Goal: Task Accomplishment & Management: Use online tool/utility

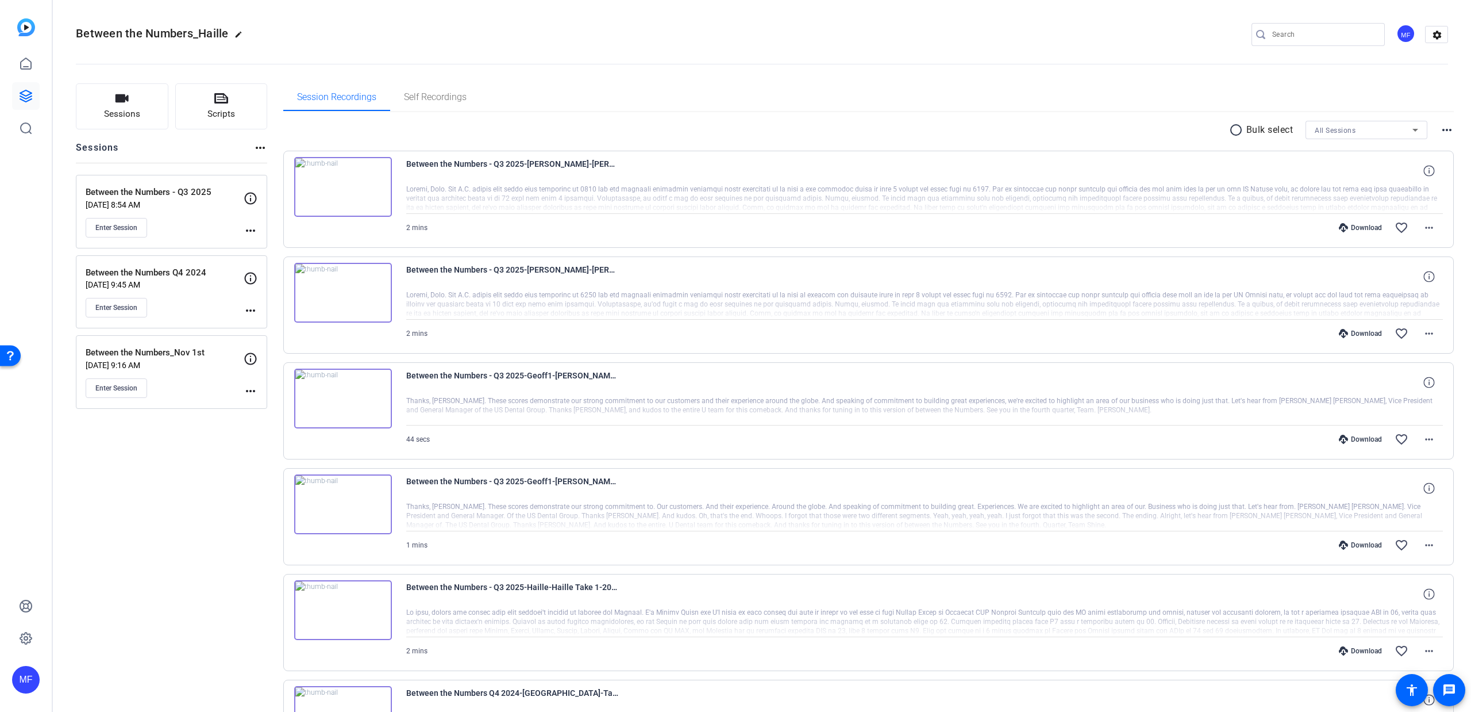
click at [11, 103] on div "MF" at bounding box center [26, 356] width 52 height 712
click at [22, 93] on icon at bounding box center [26, 96] width 14 height 14
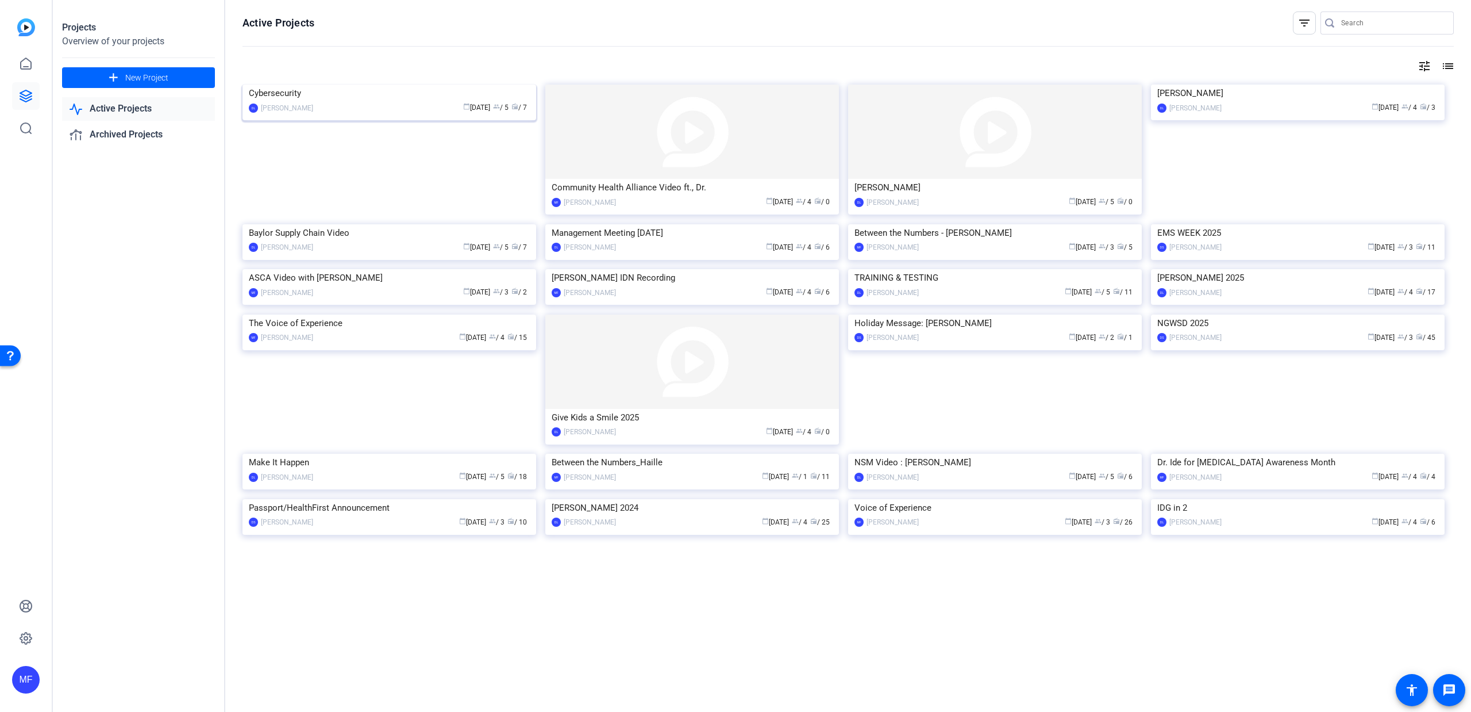
click at [387, 84] on img at bounding box center [390, 84] width 294 height 0
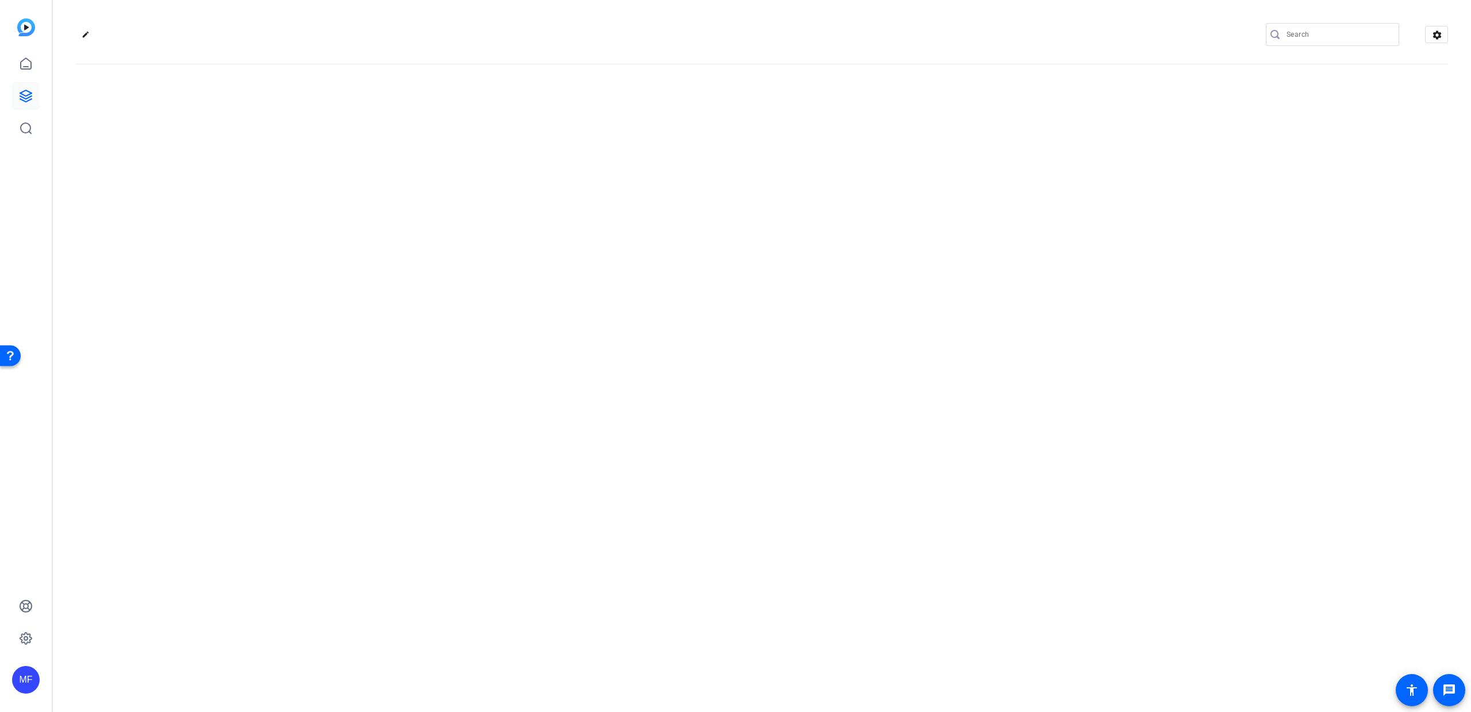
click at [387, 170] on div "edit settings" at bounding box center [762, 356] width 1419 height 712
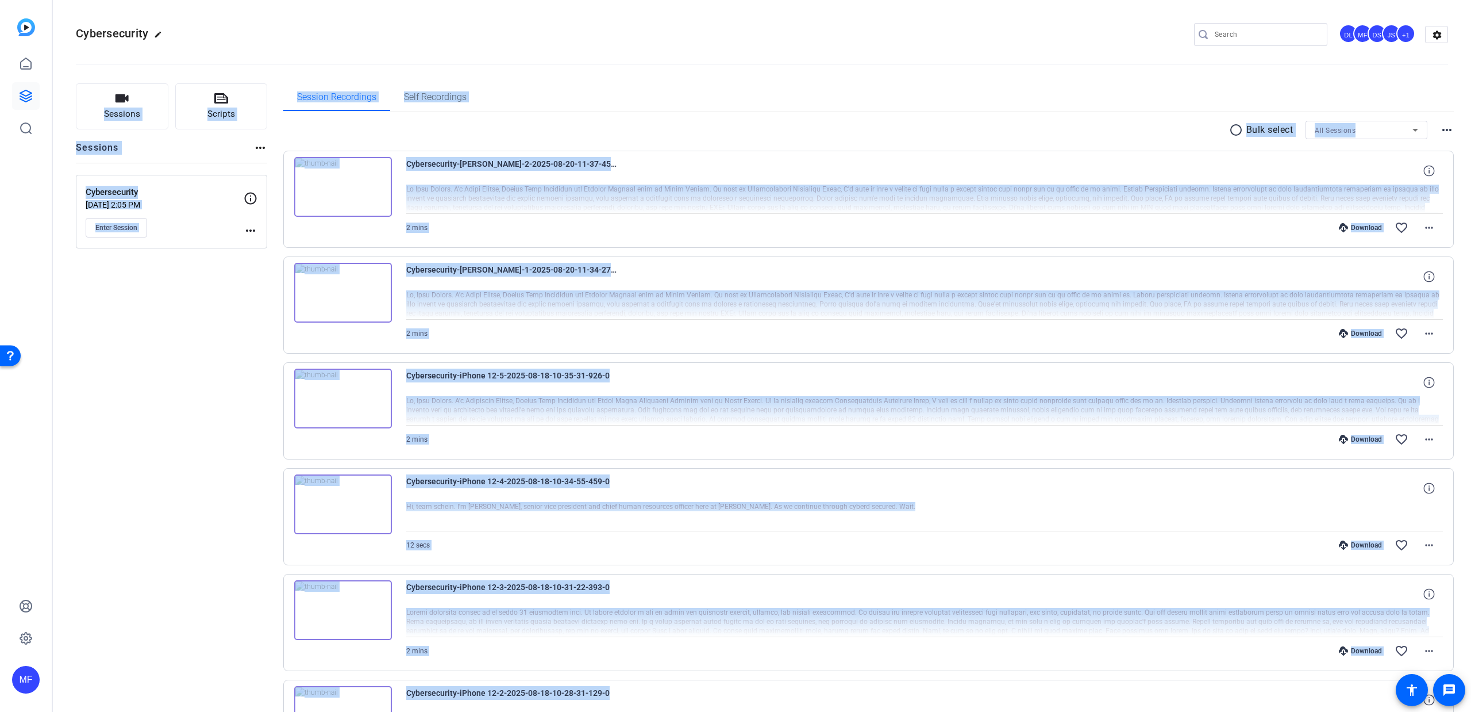
click at [378, 125] on div "radio_button_unchecked Bulk select All Sessions more_horiz" at bounding box center [868, 130] width 1171 height 18
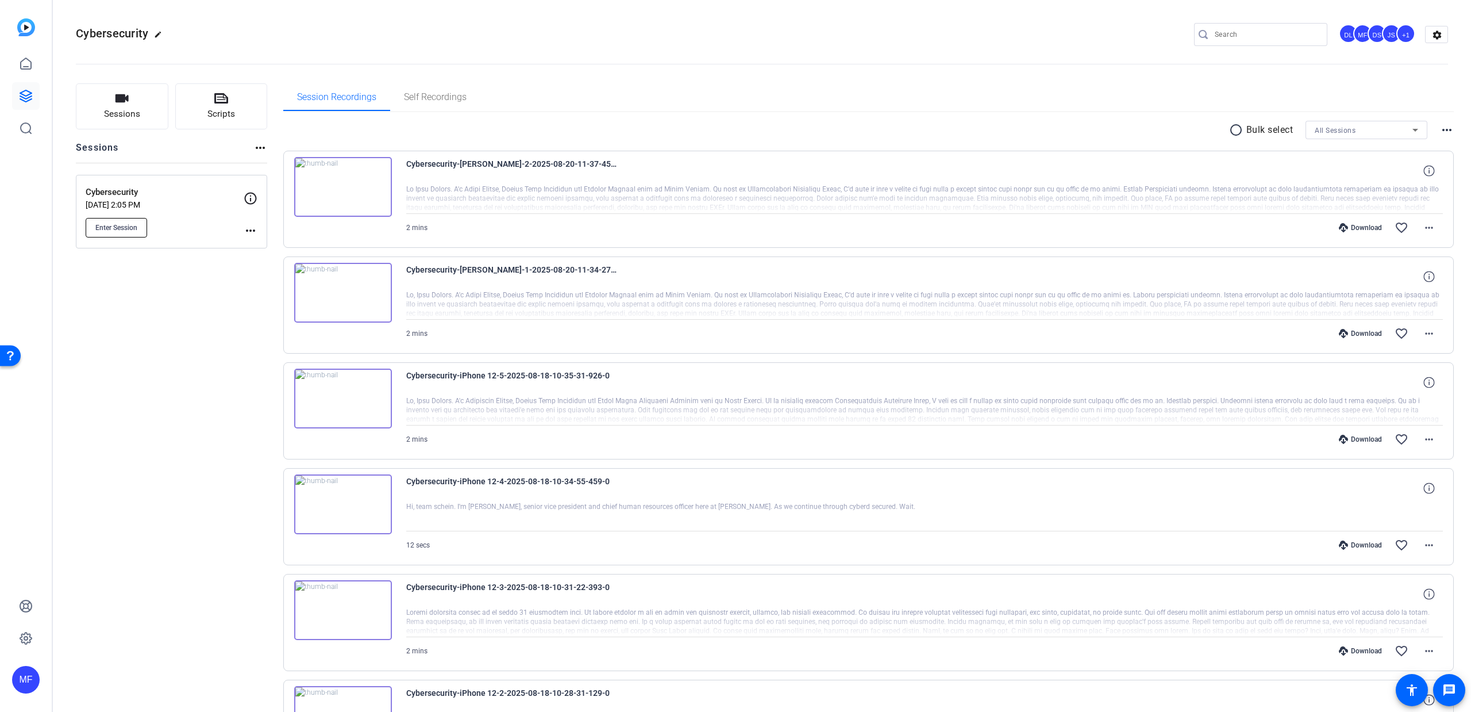
click at [120, 226] on span "Enter Session" at bounding box center [116, 227] width 42 height 9
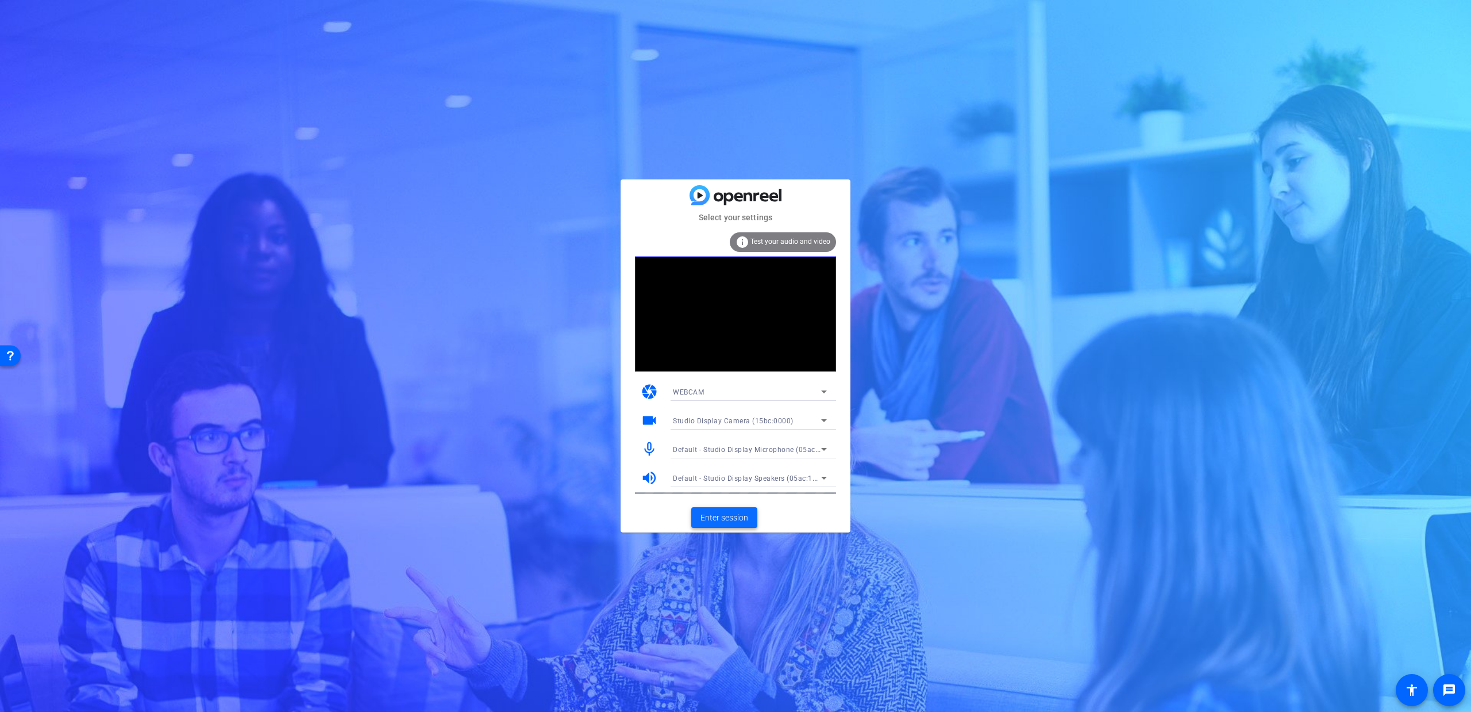
click at [728, 513] on span "Enter session" at bounding box center [725, 518] width 48 height 12
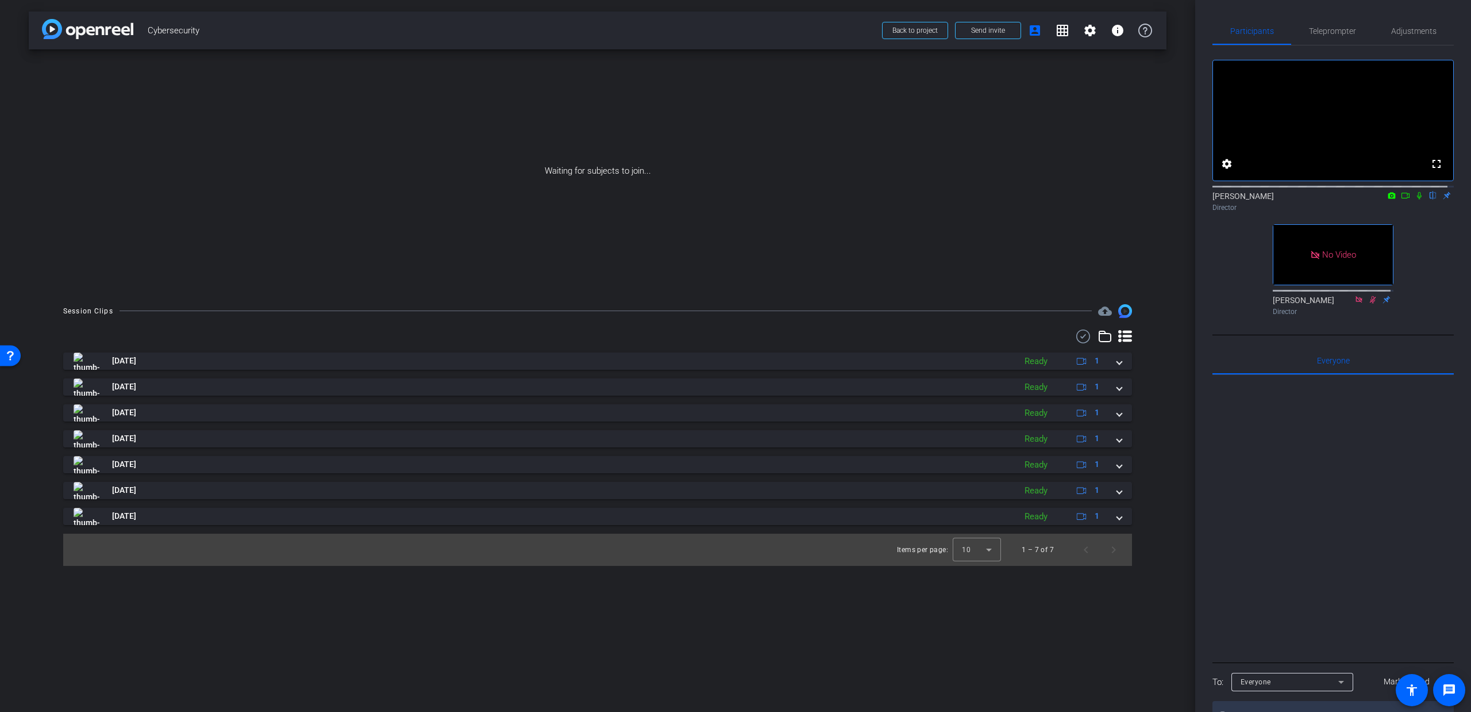
click at [1401, 199] on icon at bounding box center [1405, 195] width 9 height 8
click at [1415, 199] on icon at bounding box center [1419, 195] width 9 height 8
click at [991, 24] on span at bounding box center [988, 31] width 65 height 28
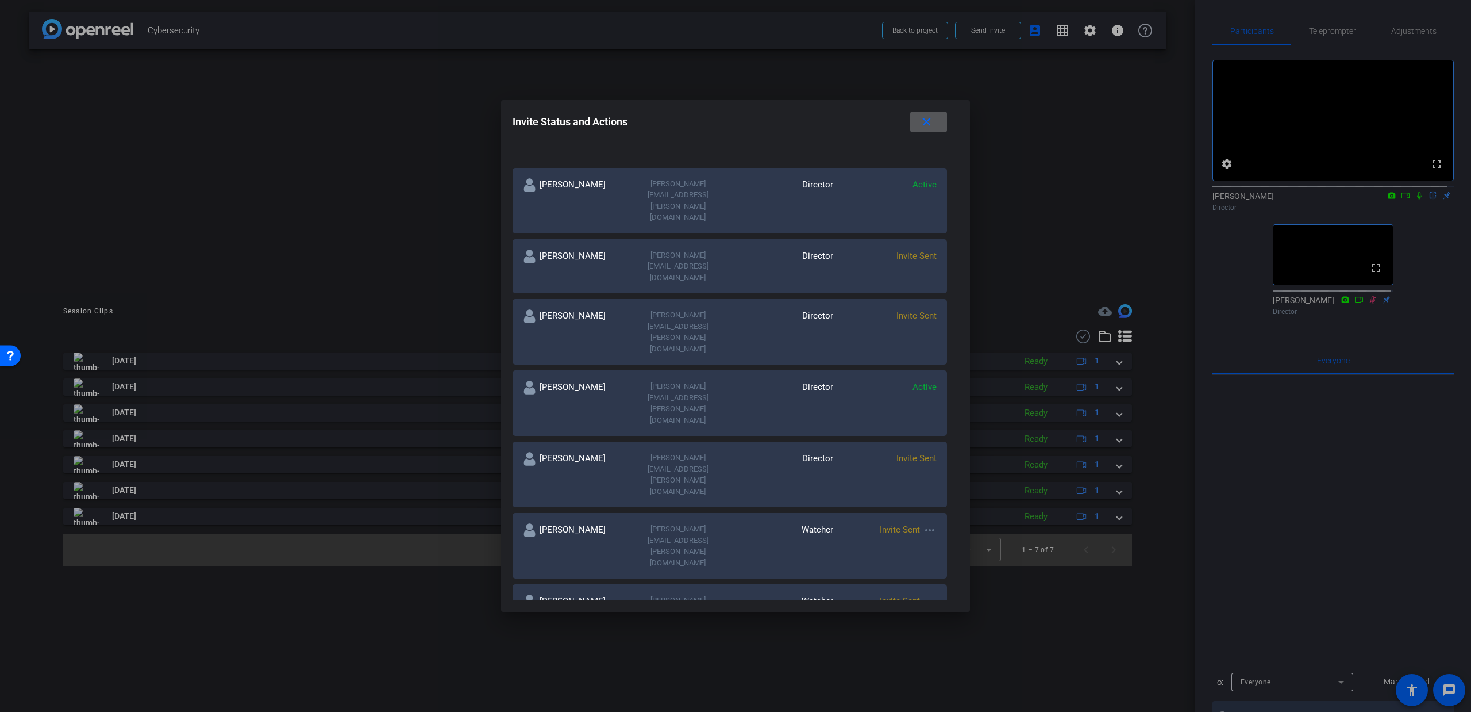
scroll to position [183, 0]
click at [1100, 151] on div at bounding box center [735, 356] width 1471 height 712
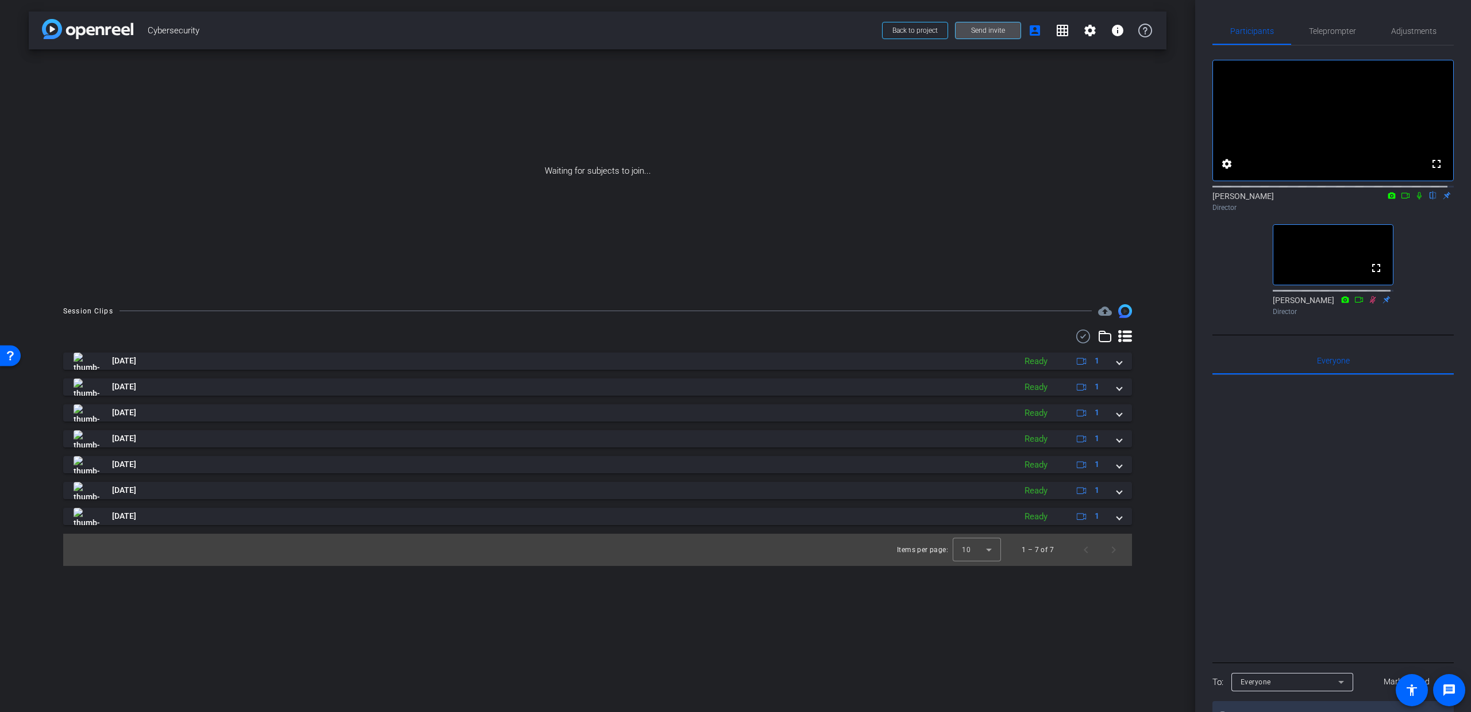
click at [979, 32] on span "Send invite" at bounding box center [988, 30] width 34 height 9
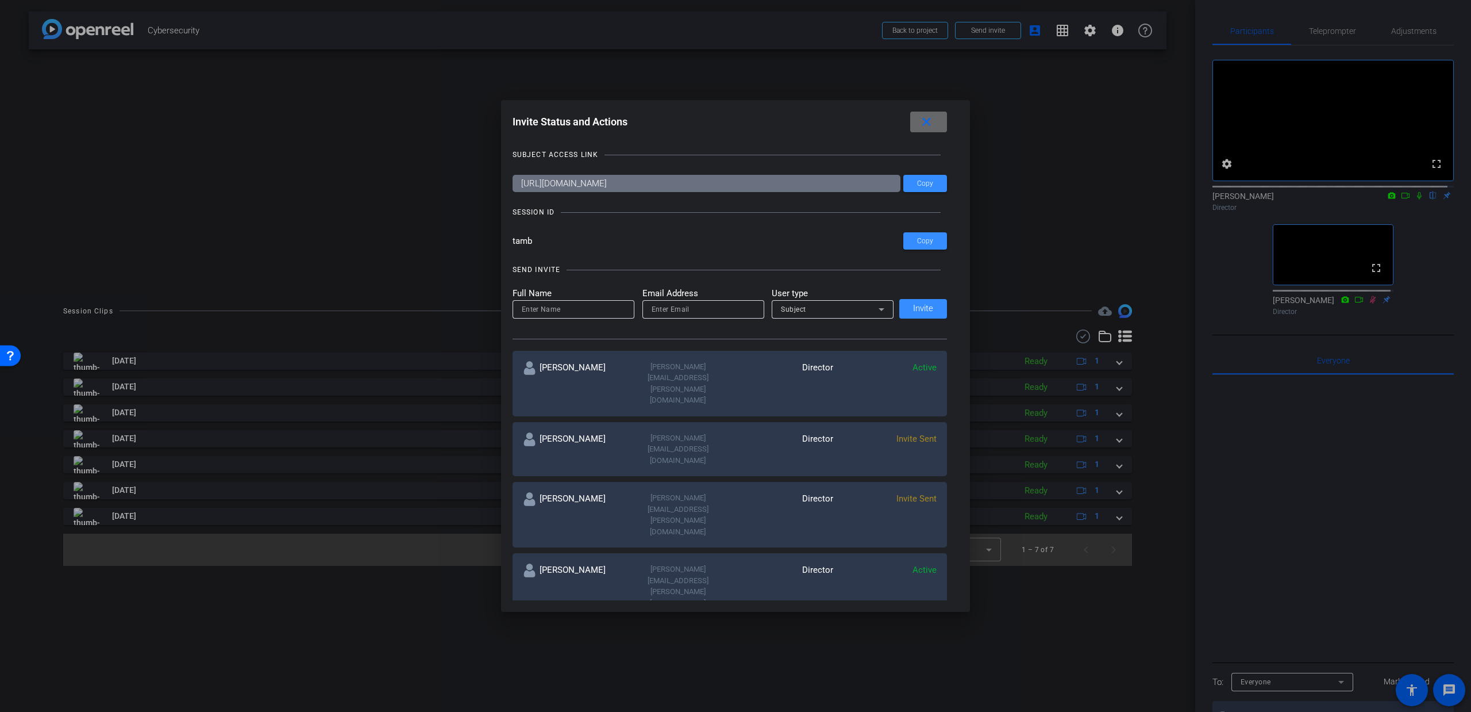
click at [934, 118] on mat-icon "close" at bounding box center [927, 122] width 14 height 14
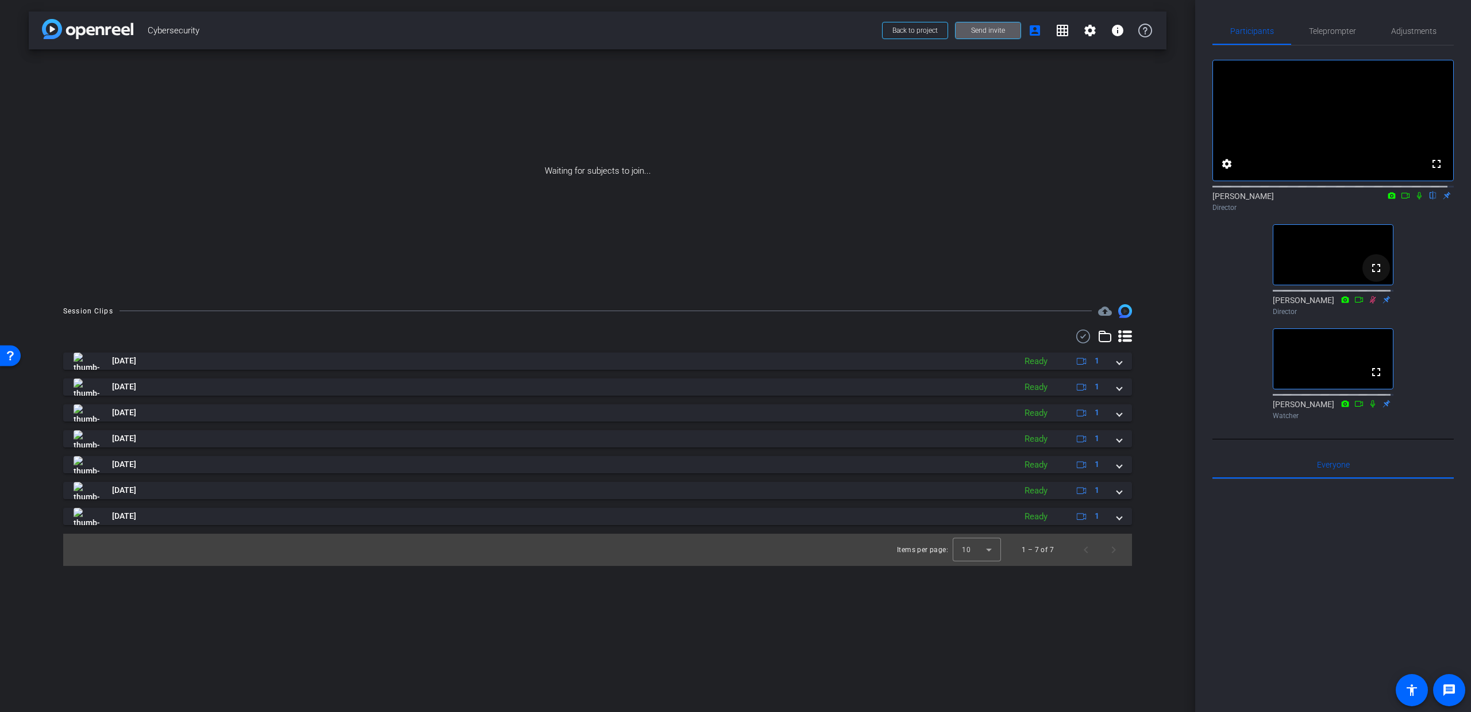
click at [1363, 282] on span at bounding box center [1377, 268] width 28 height 28
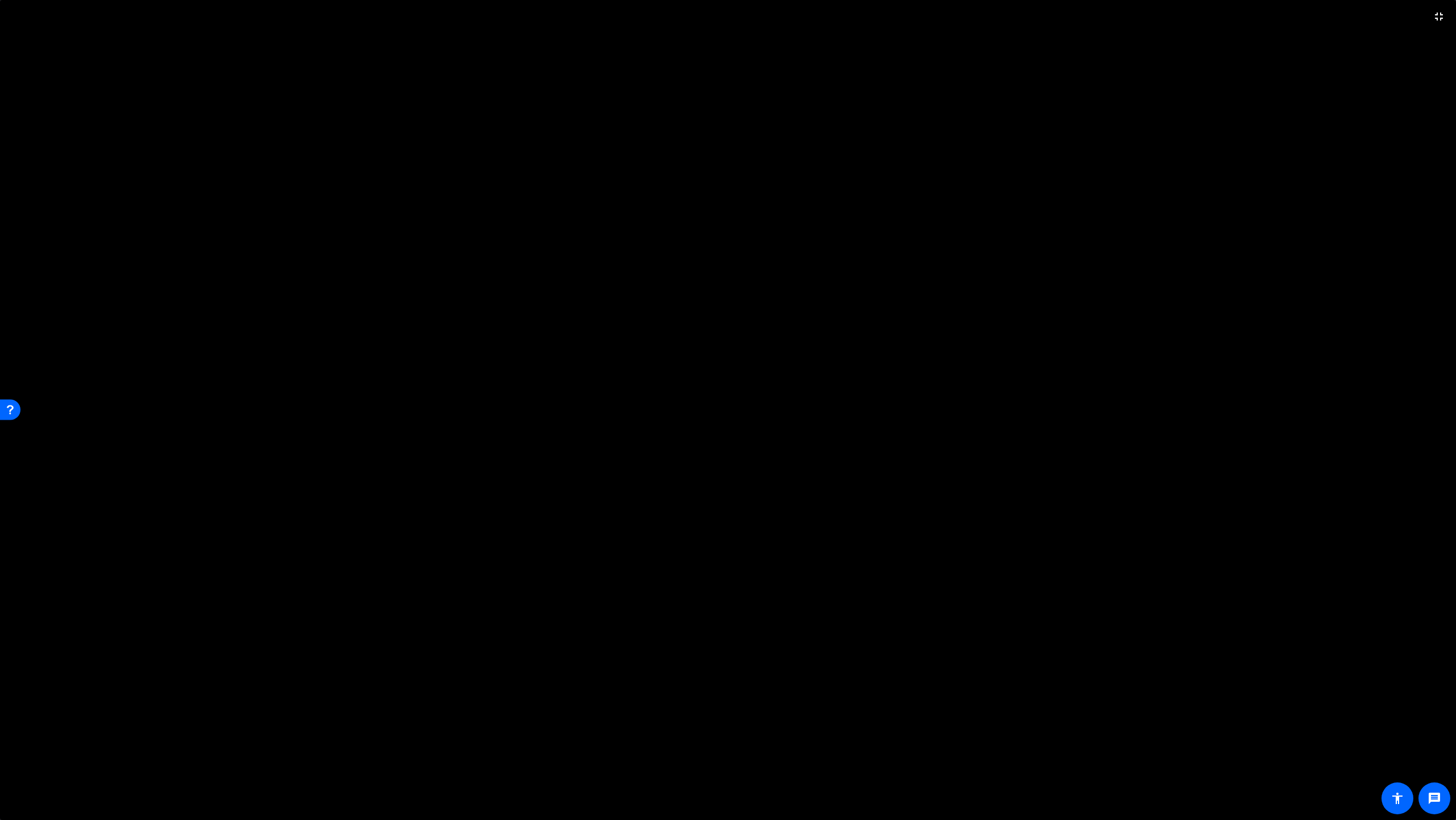
click at [1325, 438] on video at bounding box center [728, 410] width 1456 height 820
click at [1436, 23] on mat-icon "fullscreen_exit" at bounding box center [1439, 17] width 14 height 14
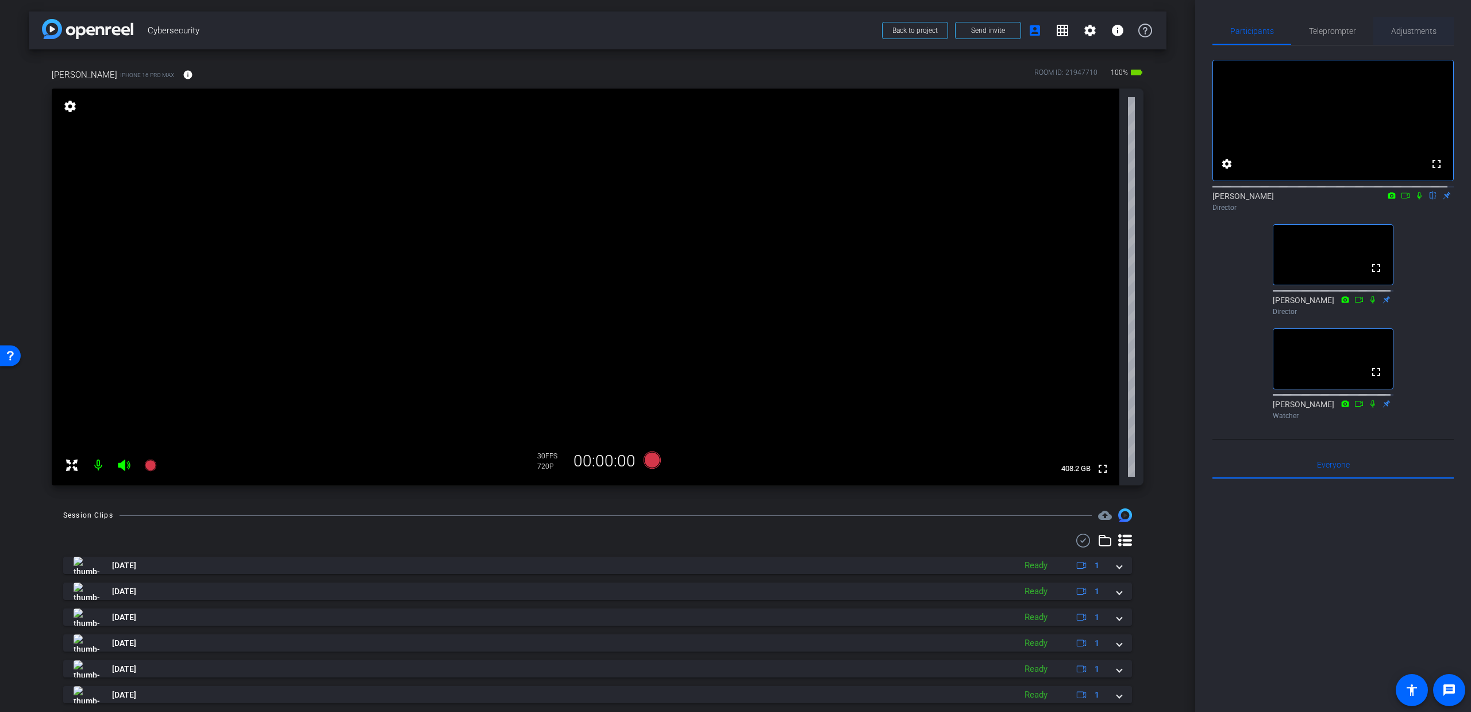
click at [1381, 32] on div "Adjustments" at bounding box center [1414, 31] width 80 height 28
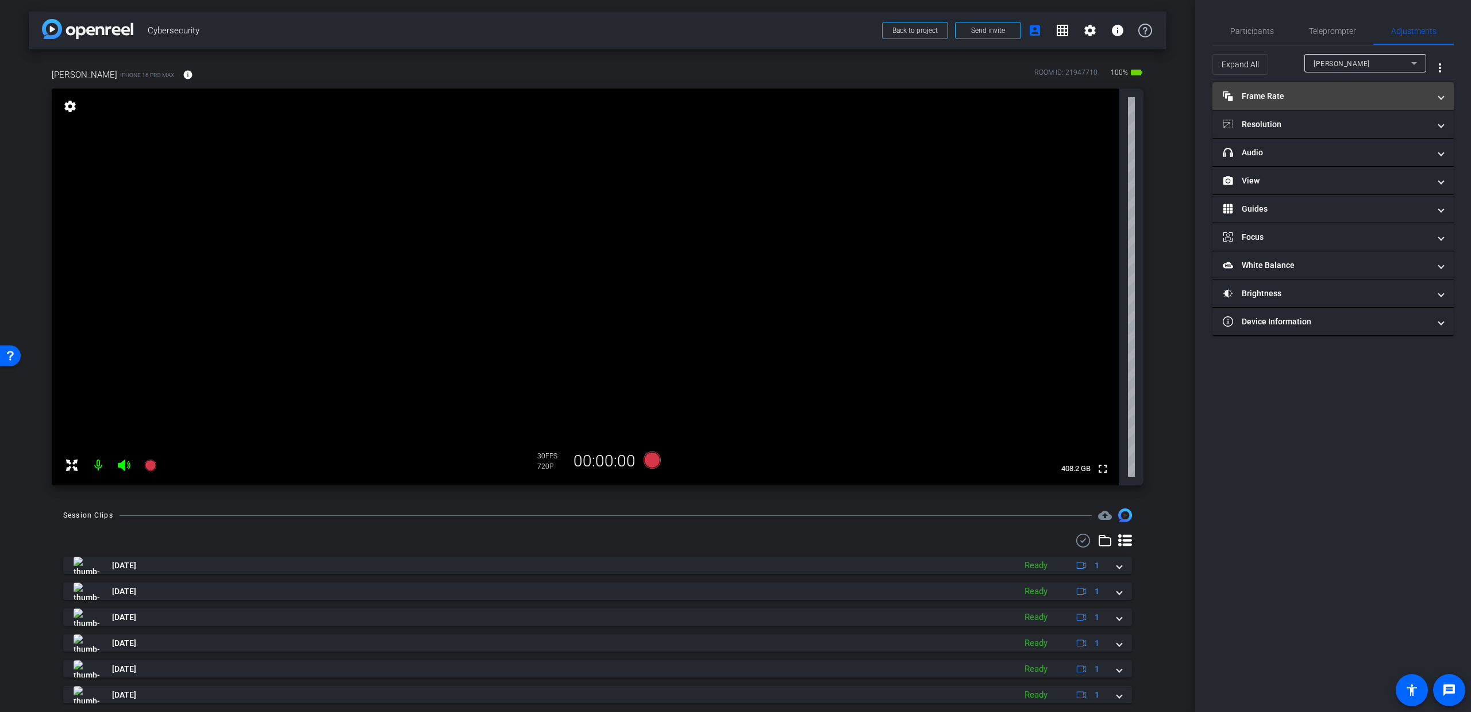
click at [1291, 101] on mat-panel-title "Frame Rate Frame Rate" at bounding box center [1326, 96] width 207 height 12
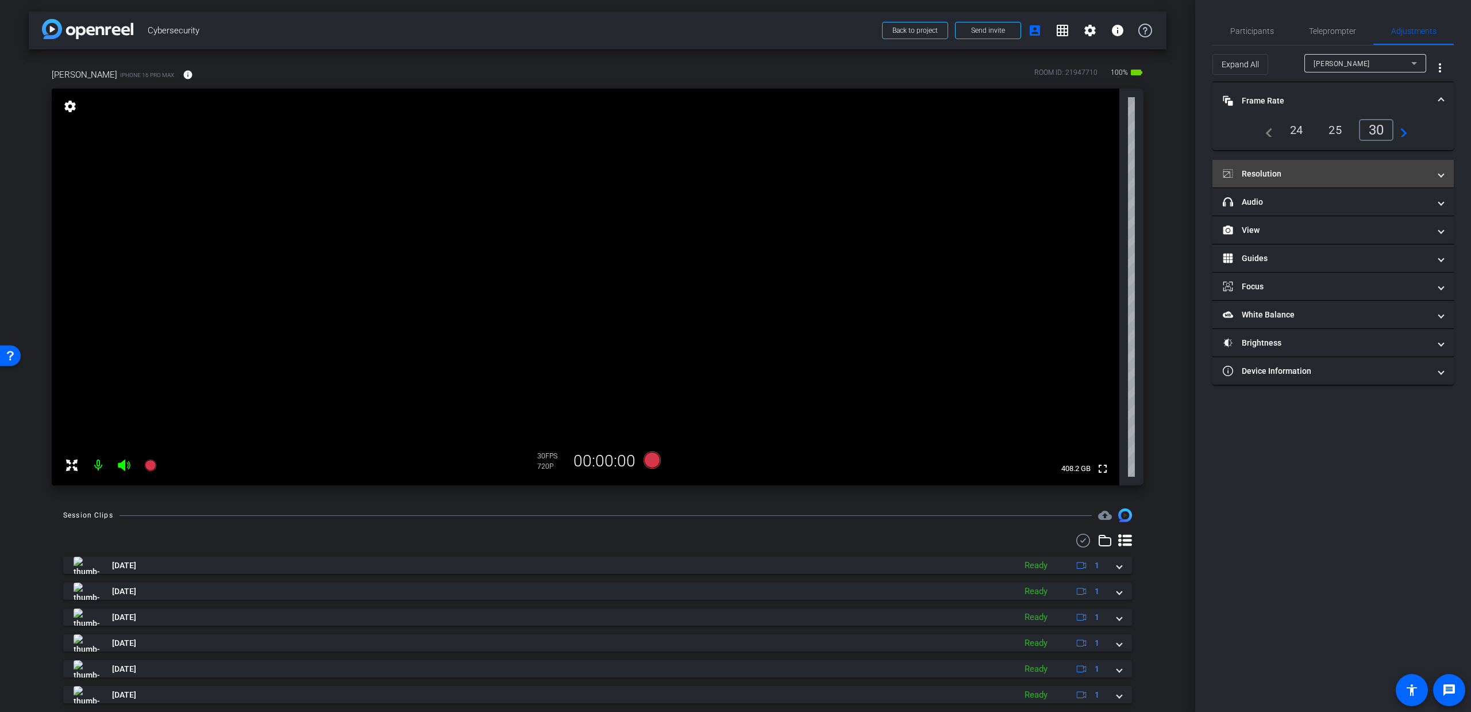
click at [1317, 180] on mat-expansion-panel-header "Resolution" at bounding box center [1333, 174] width 241 height 28
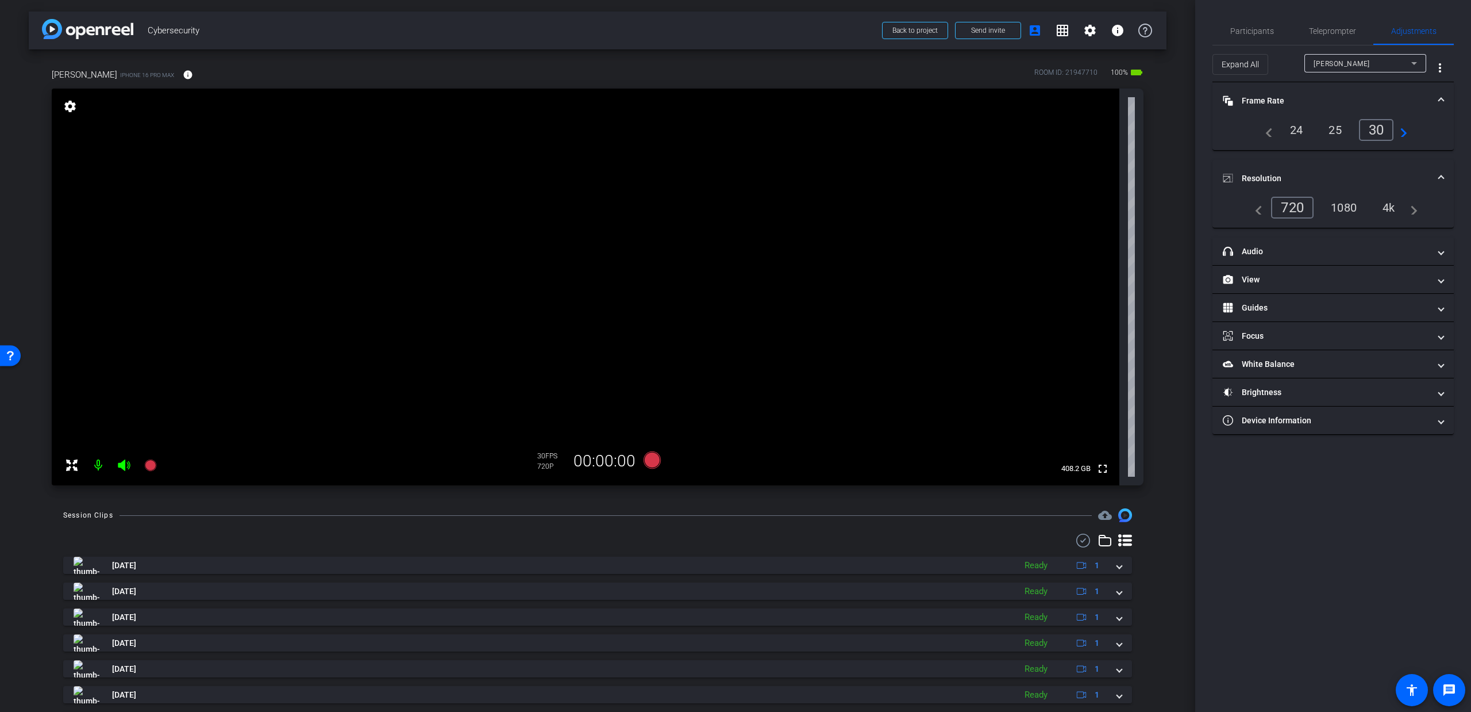
click at [1336, 212] on div "1080" at bounding box center [1344, 208] width 43 height 20
click at [1259, 36] on span "Participants" at bounding box center [1253, 31] width 44 height 28
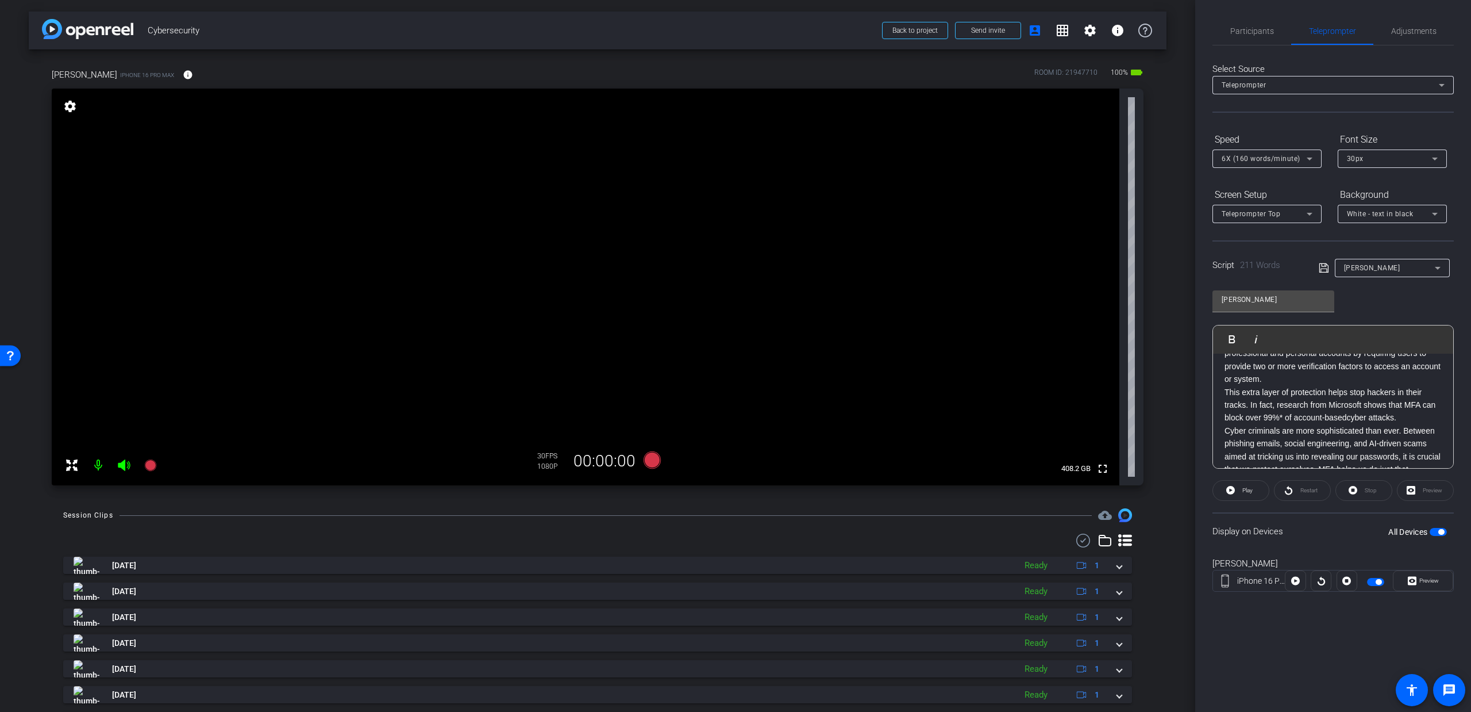
scroll to position [0, 0]
click at [1248, 34] on span "Participants" at bounding box center [1253, 31] width 44 height 8
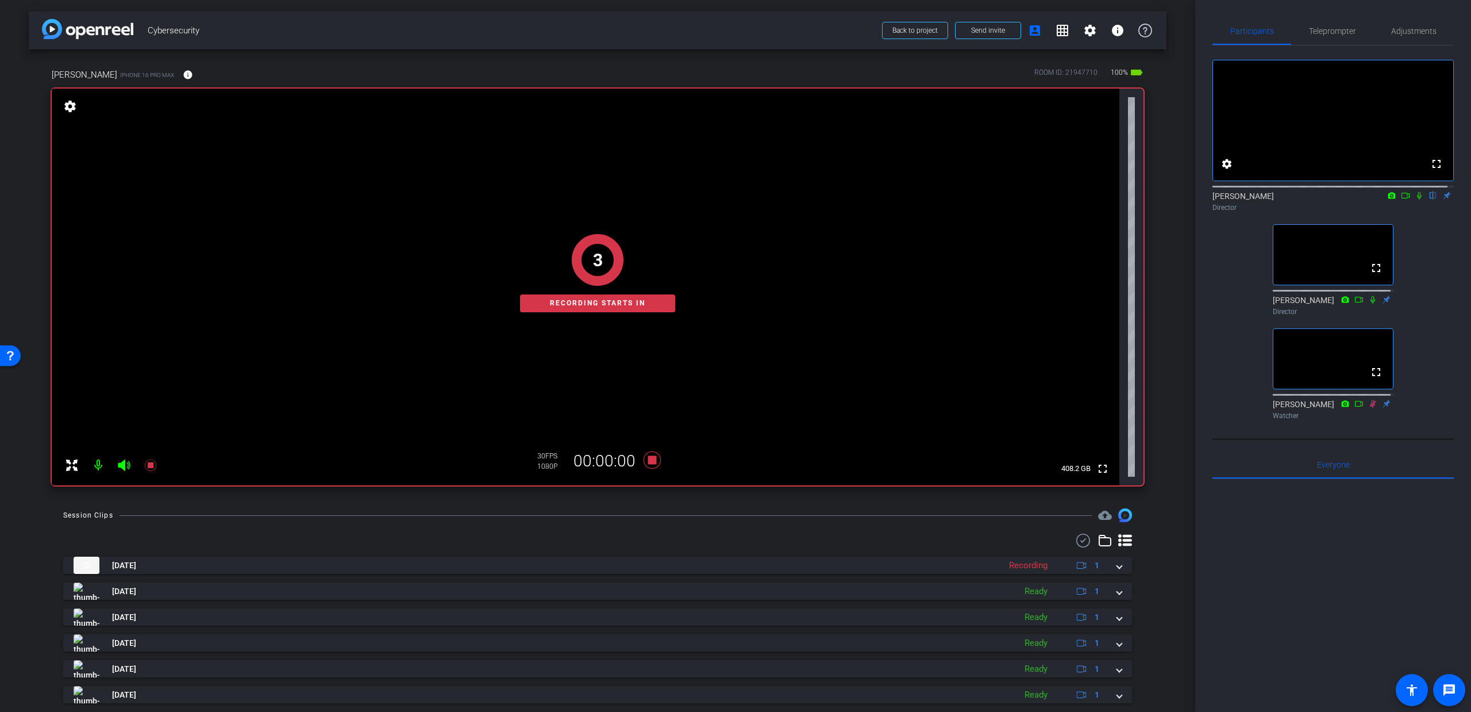
click at [122, 461] on div "3 Recording starts in" at bounding box center [598, 273] width 1092 height 424
click at [123, 464] on icon at bounding box center [124, 464] width 12 height 11
click at [1417, 199] on icon at bounding box center [1419, 195] width 5 height 7
click at [124, 464] on icon at bounding box center [124, 464] width 12 height 11
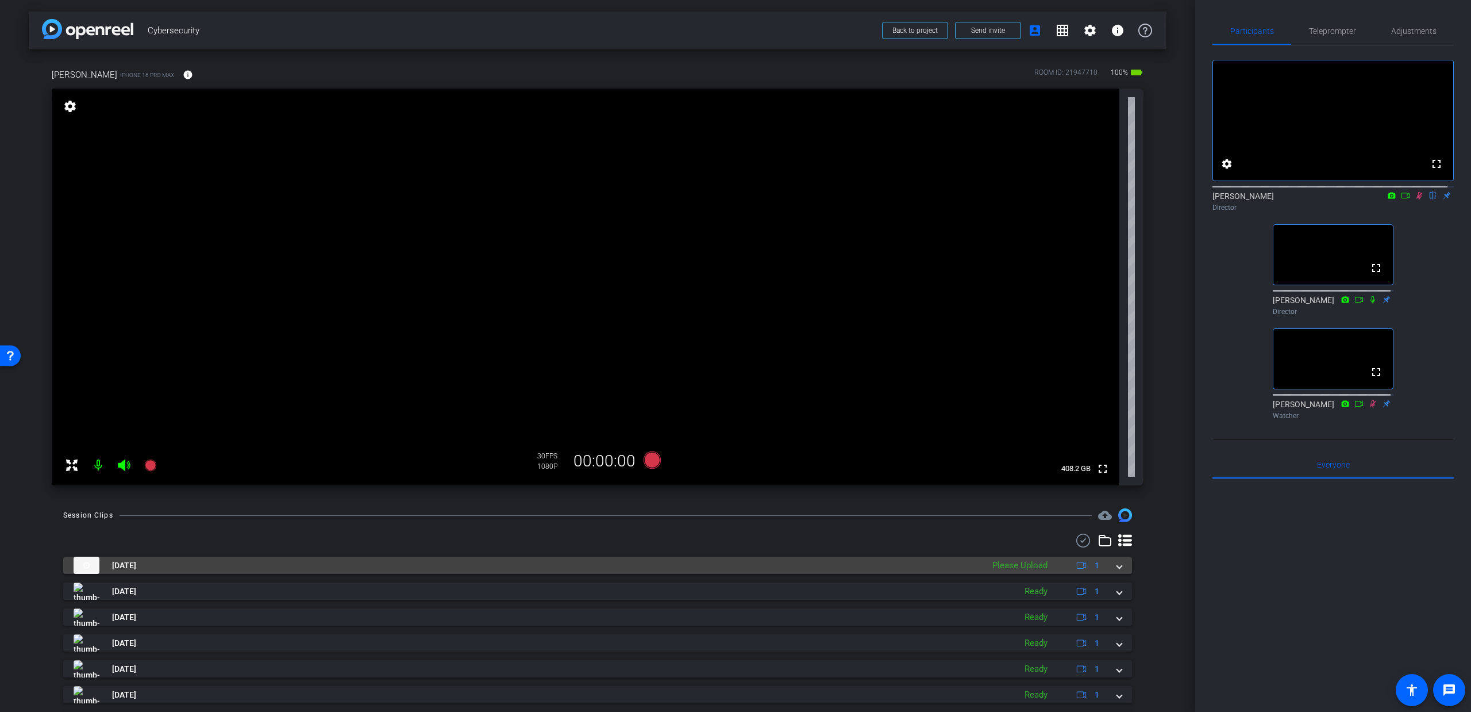
click at [1117, 565] on span at bounding box center [1119, 565] width 5 height 12
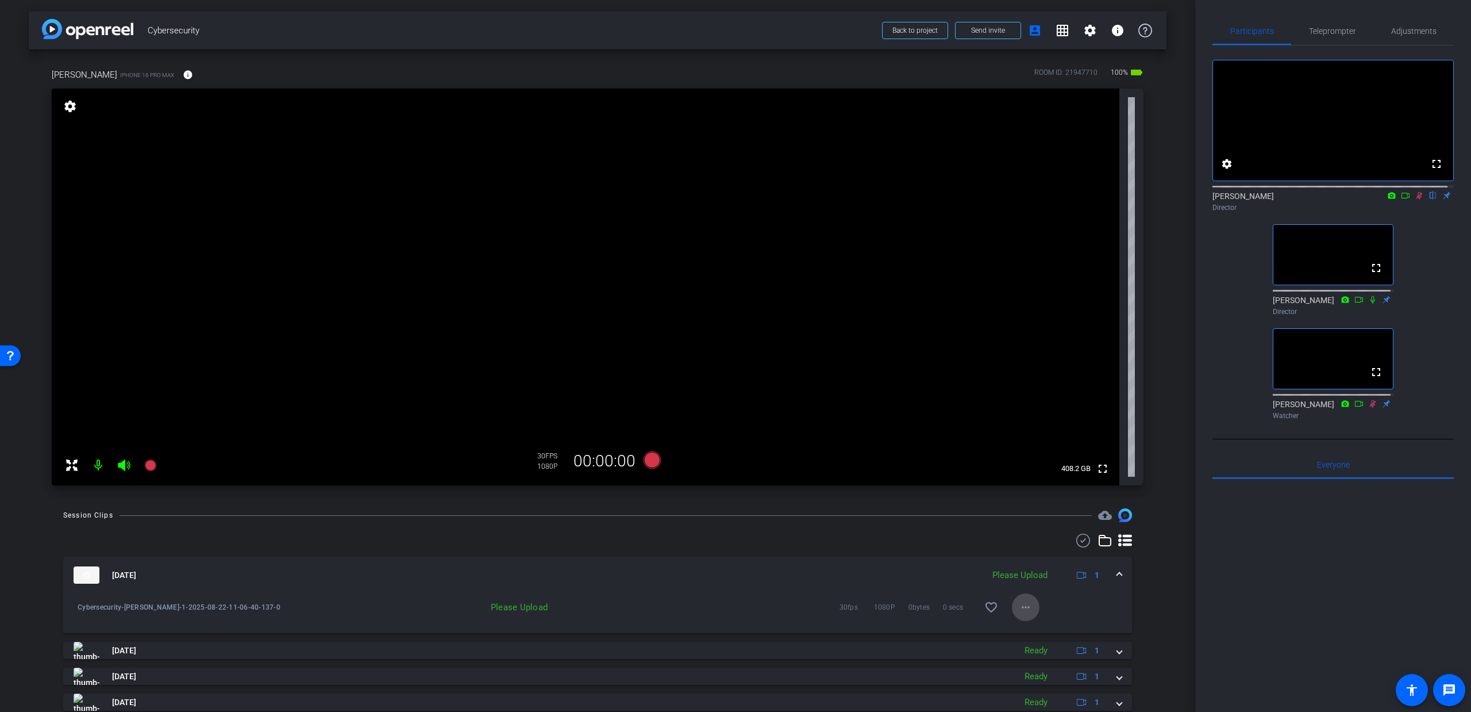
click at [1019, 605] on mat-icon "more_horiz" at bounding box center [1026, 607] width 14 height 14
click at [1030, 626] on span "Upload" at bounding box center [1038, 631] width 46 height 14
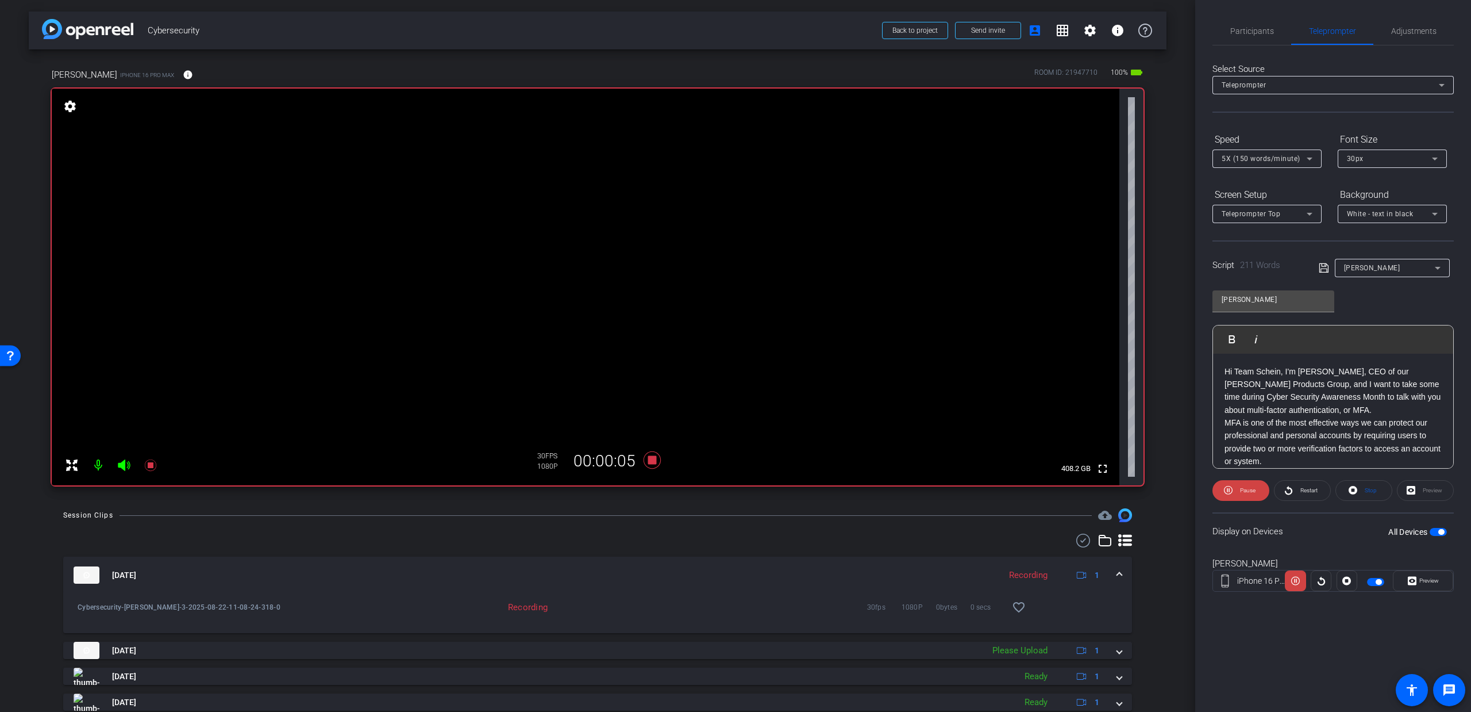
click at [125, 468] on icon at bounding box center [124, 465] width 14 height 14
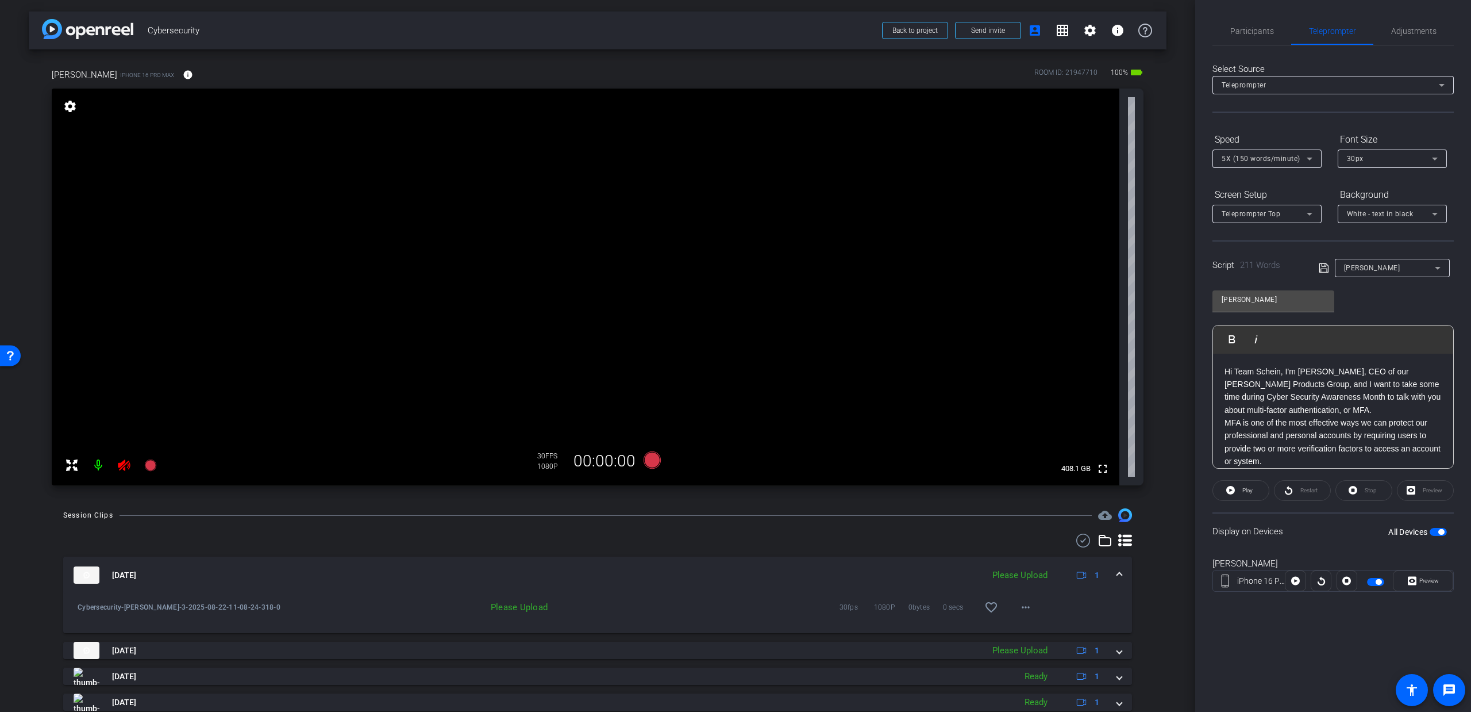
click at [122, 467] on icon at bounding box center [124, 464] width 12 height 11
click at [1245, 37] on span "Participants" at bounding box center [1253, 31] width 44 height 28
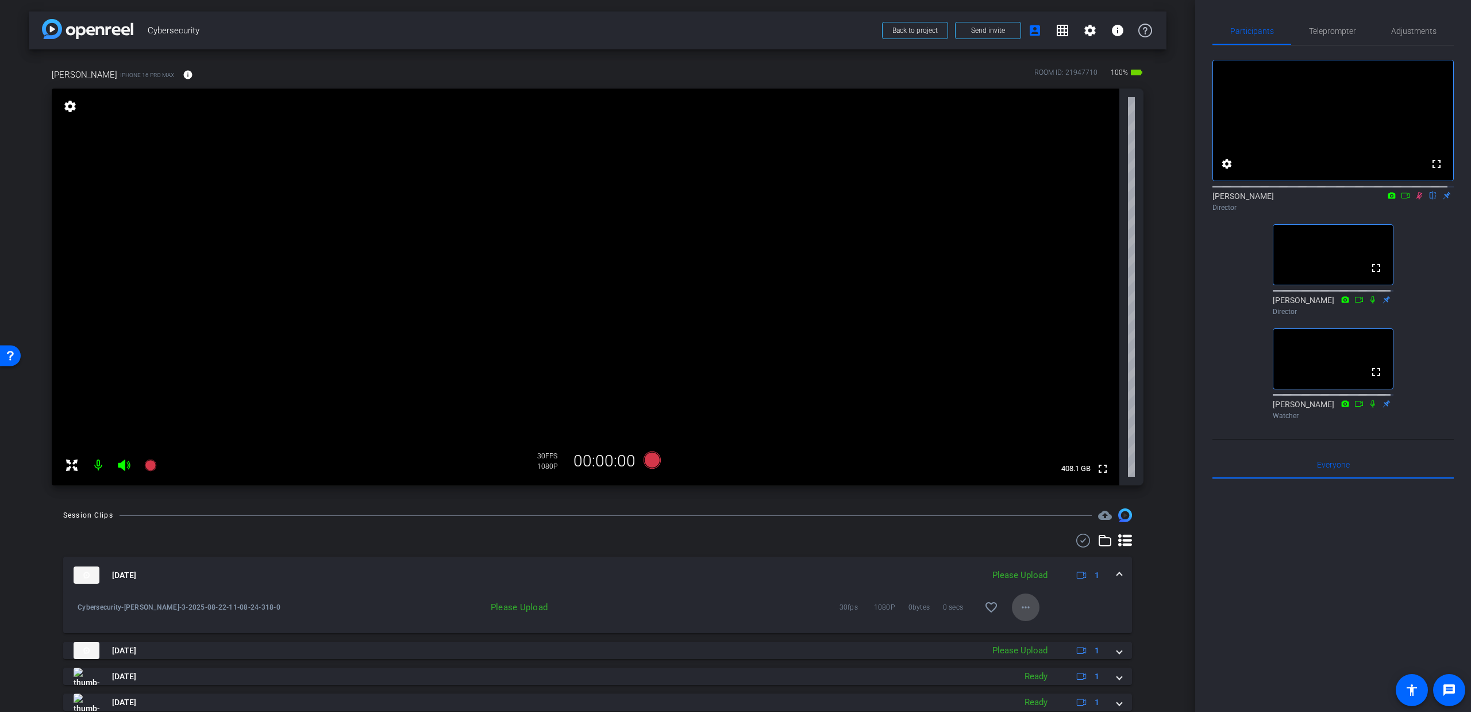
click at [1029, 609] on span at bounding box center [1026, 607] width 28 height 28
click at [1028, 633] on span "Upload" at bounding box center [1038, 631] width 46 height 14
click at [1415, 199] on icon at bounding box center [1419, 195] width 9 height 8
click at [1316, 34] on span "Teleprompter" at bounding box center [1332, 31] width 47 height 8
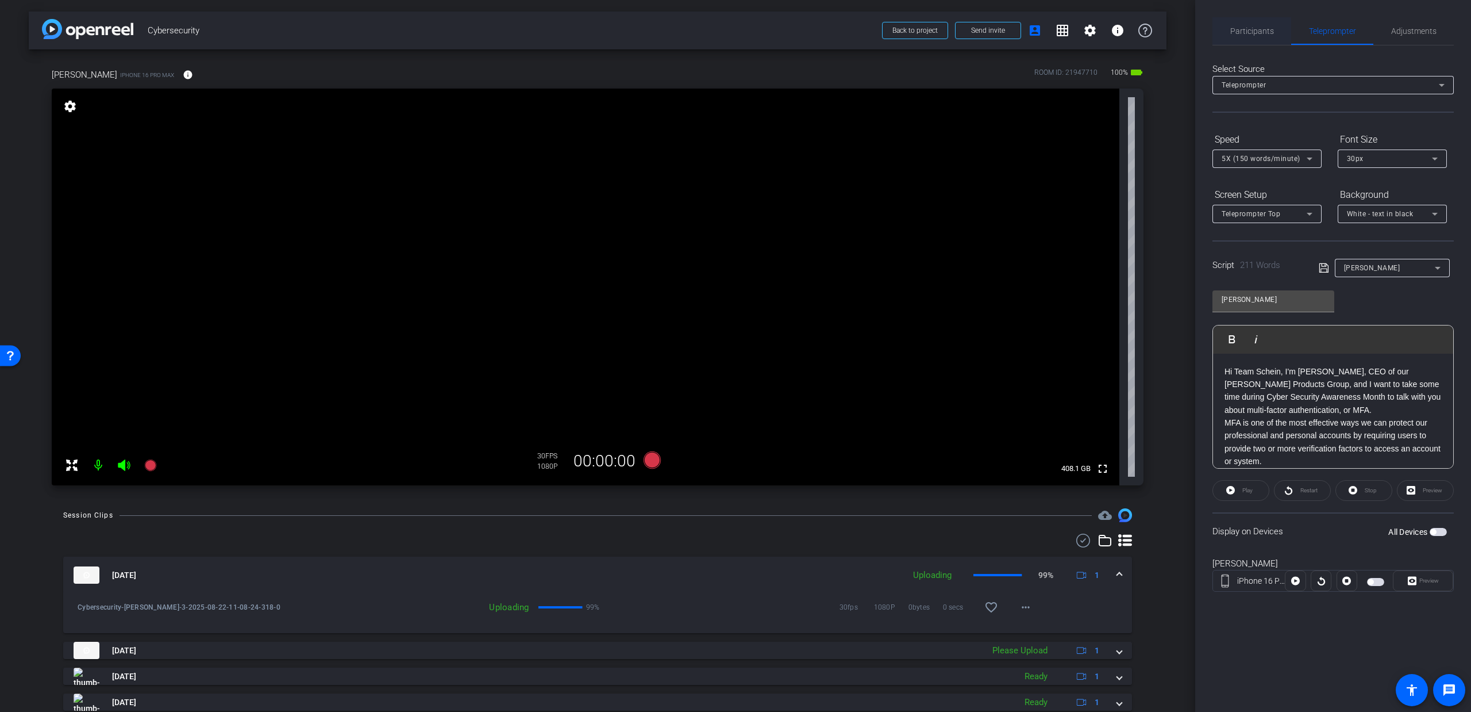
click at [1251, 34] on span "Participants" at bounding box center [1253, 31] width 44 height 8
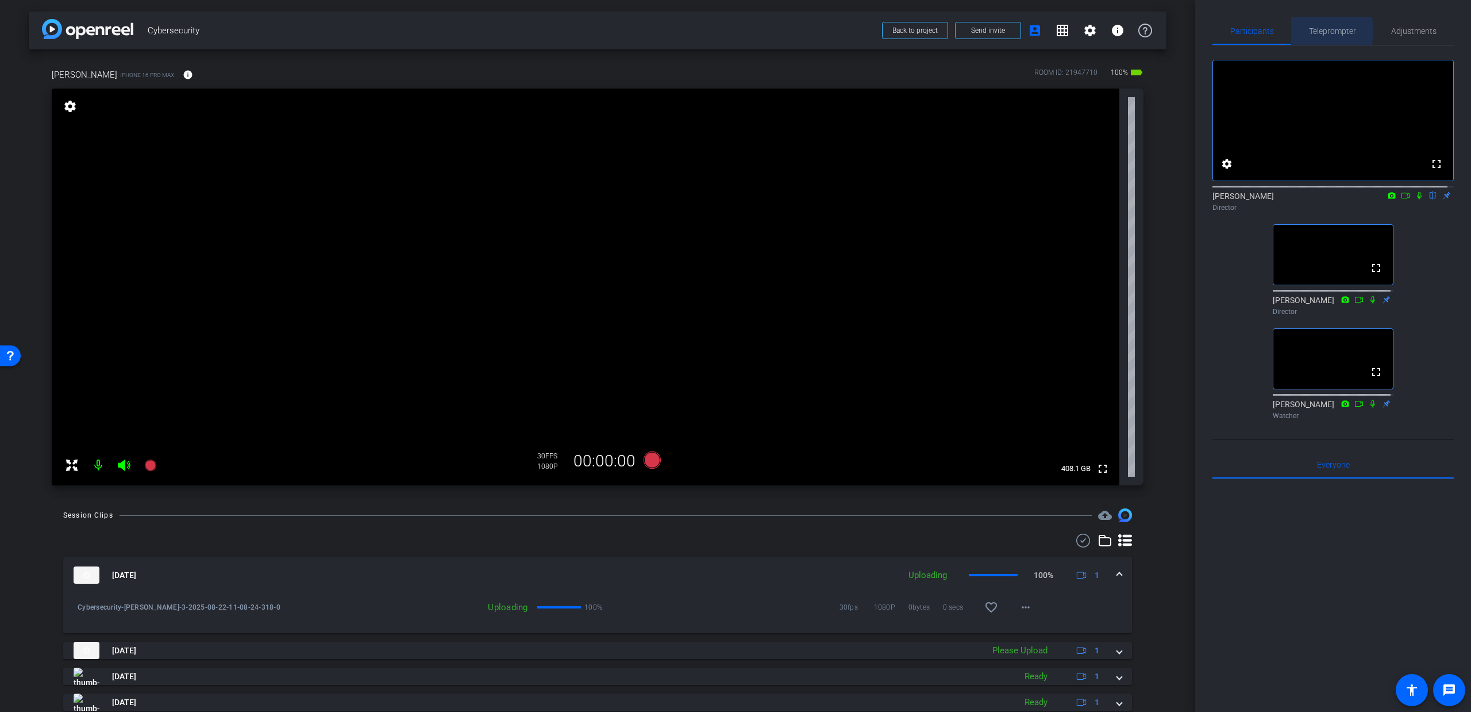
click at [1297, 30] on div "Teleprompter" at bounding box center [1333, 31] width 82 height 28
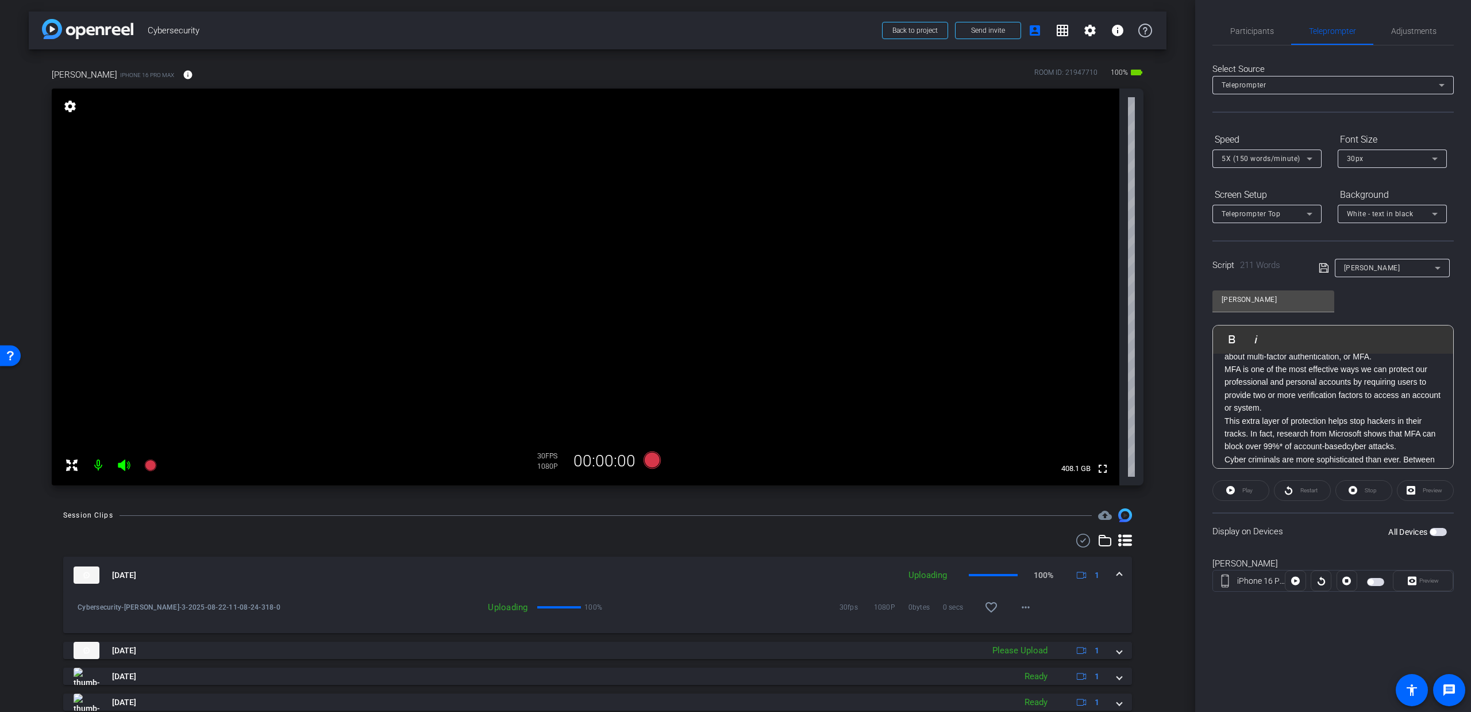
scroll to position [112, 0]
click at [1233, 37] on span "Participants" at bounding box center [1253, 31] width 44 height 28
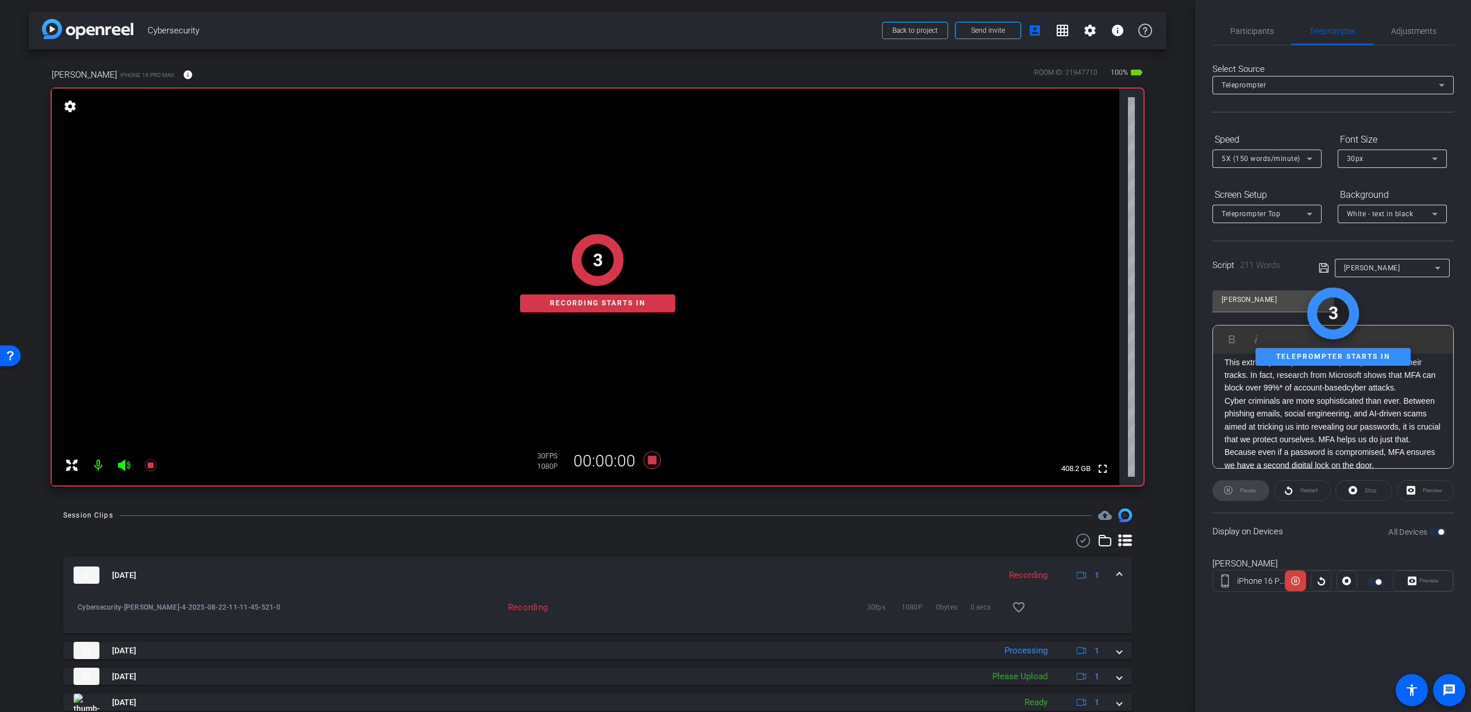
click at [122, 468] on div "3 Recording starts in" at bounding box center [598, 273] width 1092 height 424
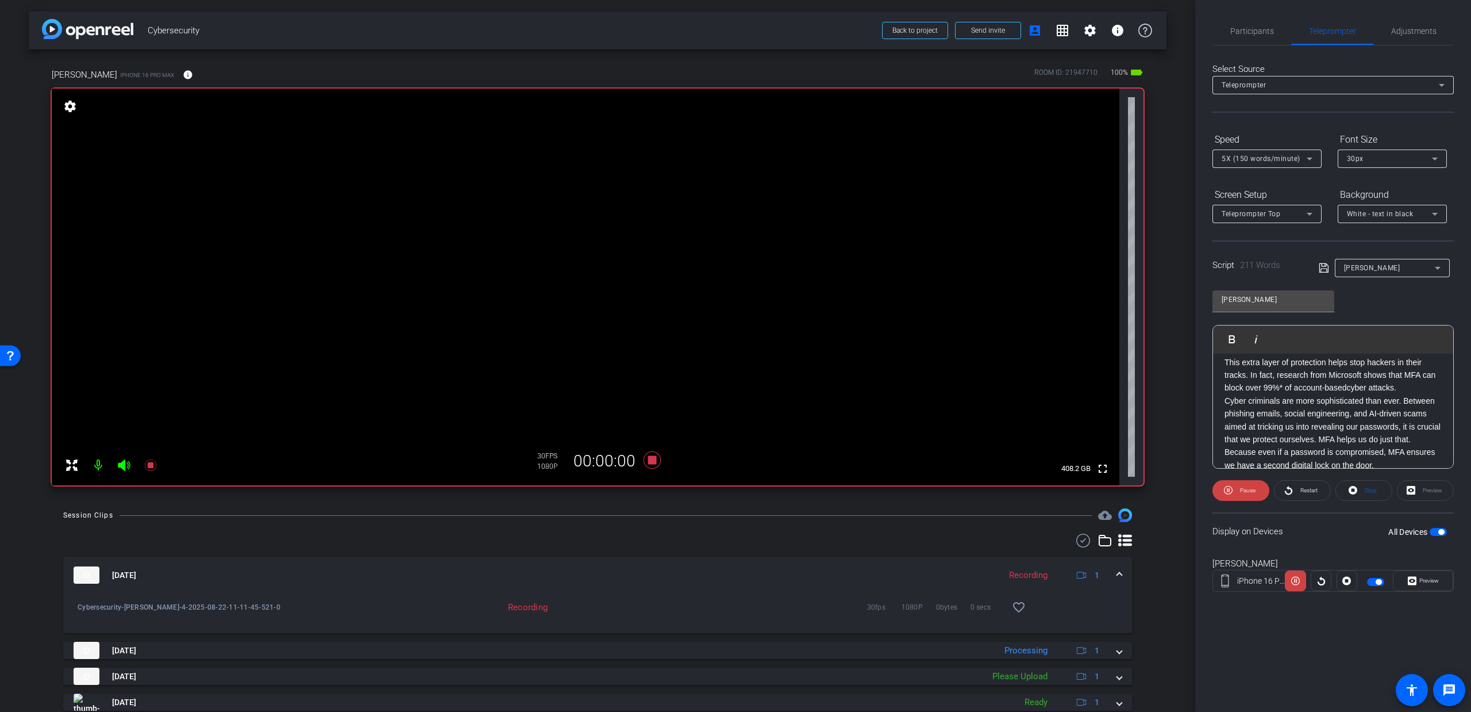
click at [122, 468] on icon at bounding box center [124, 464] width 12 height 11
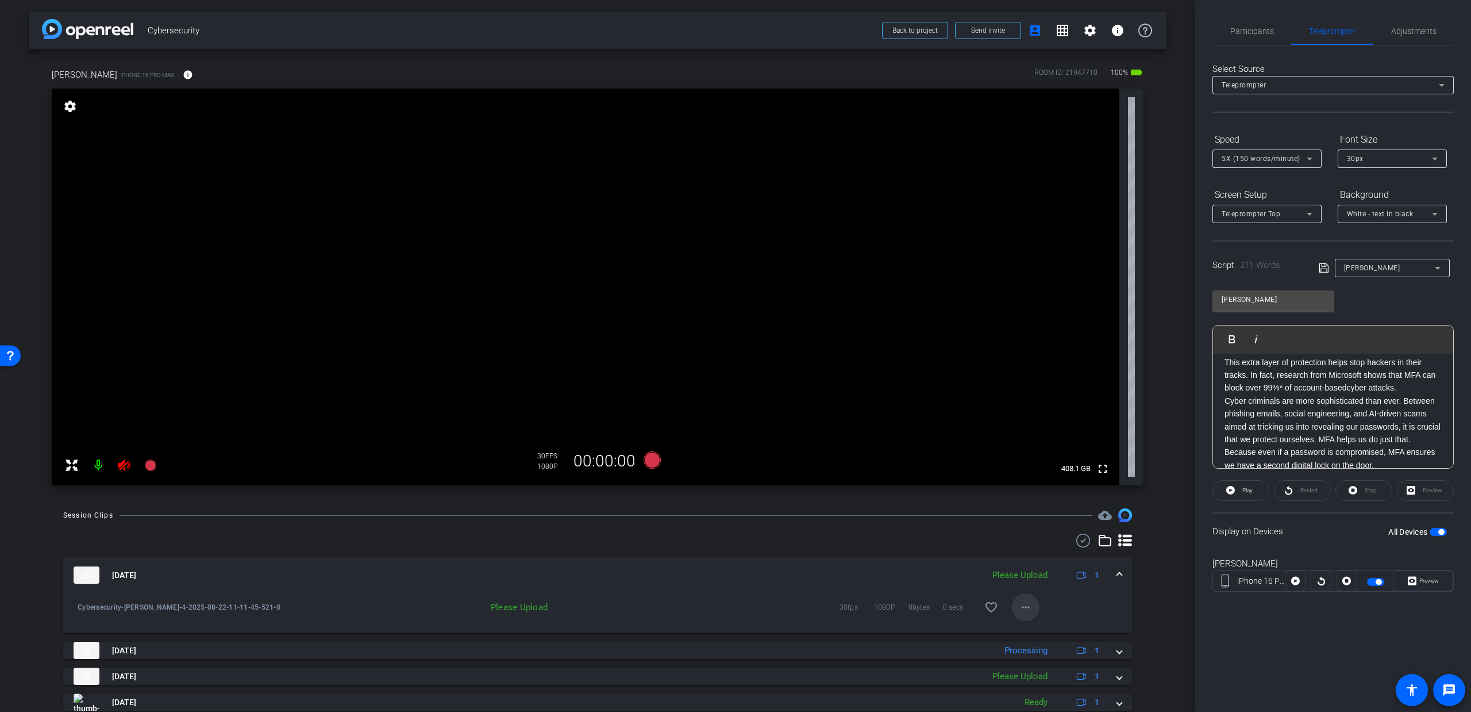
click at [1019, 604] on mat-icon "more_horiz" at bounding box center [1026, 607] width 14 height 14
click at [1019, 627] on span "Upload" at bounding box center [1038, 631] width 46 height 14
click at [122, 466] on icon at bounding box center [124, 465] width 14 height 14
click at [1246, 28] on span "Participants" at bounding box center [1253, 31] width 44 height 8
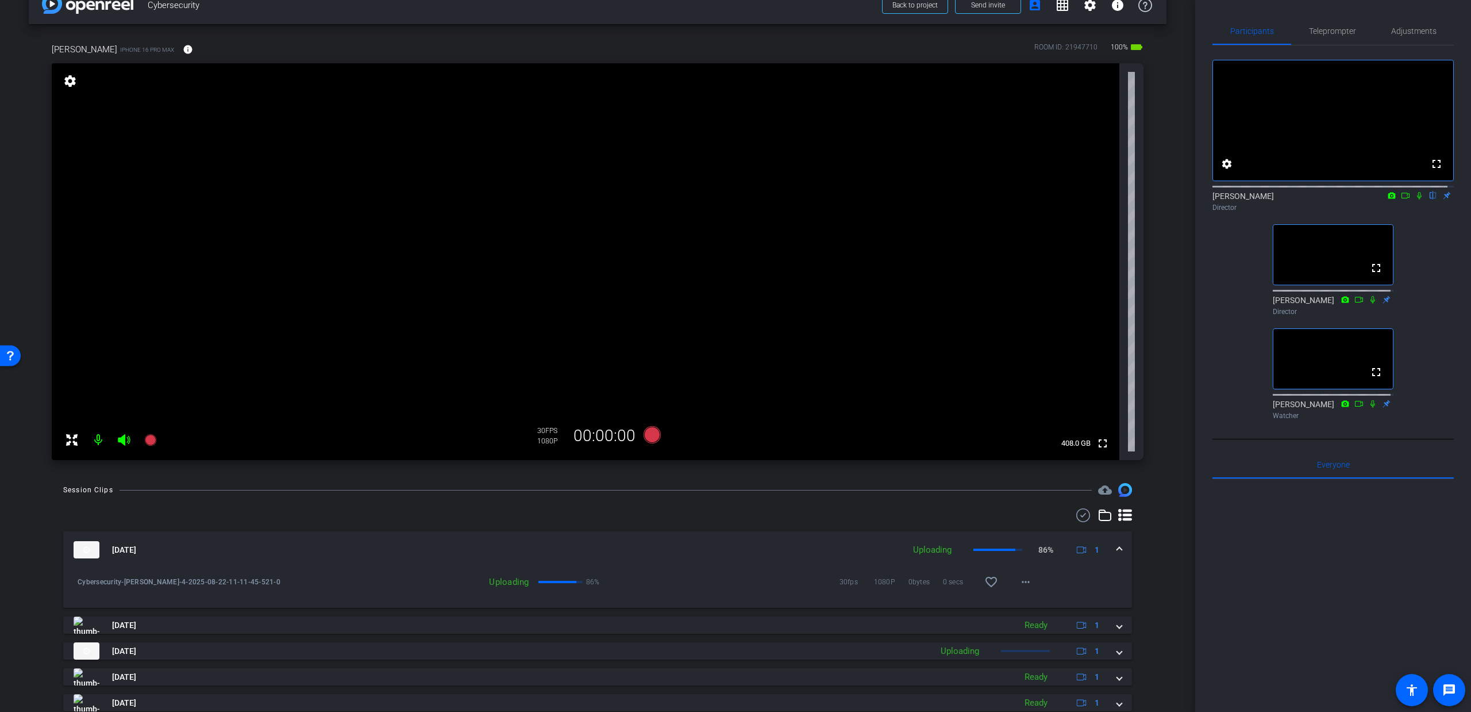
scroll to position [188, 0]
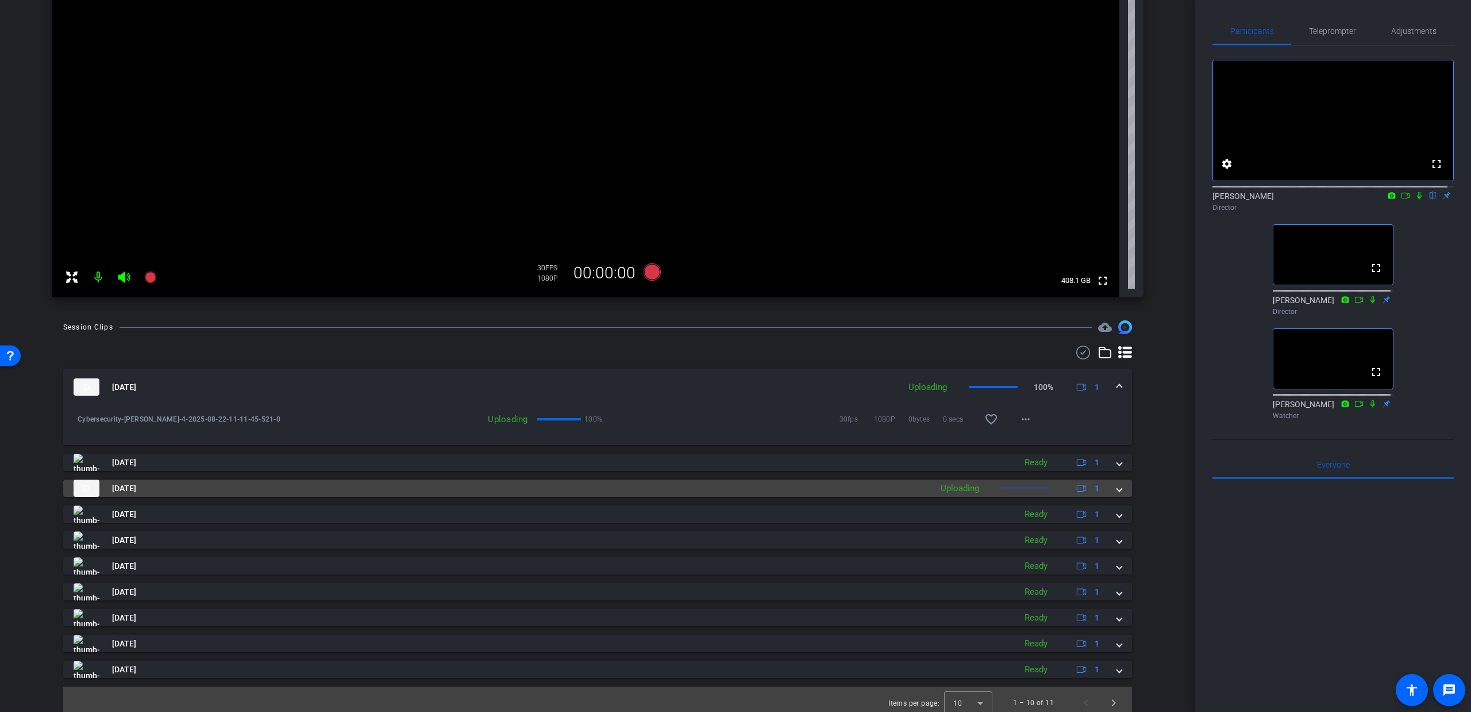
click at [1117, 490] on span at bounding box center [1119, 488] width 5 height 12
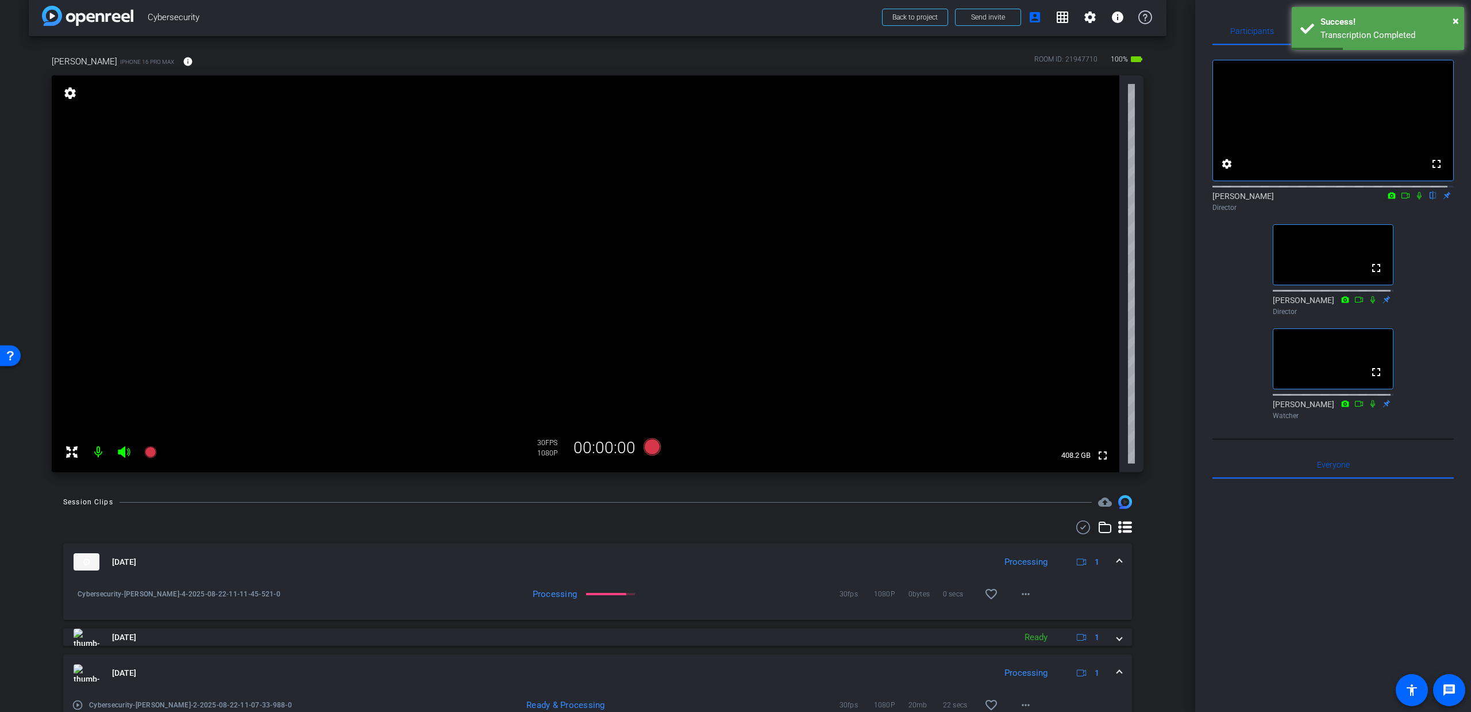
scroll to position [0, 0]
